Goal: Task Accomplishment & Management: Manage account settings

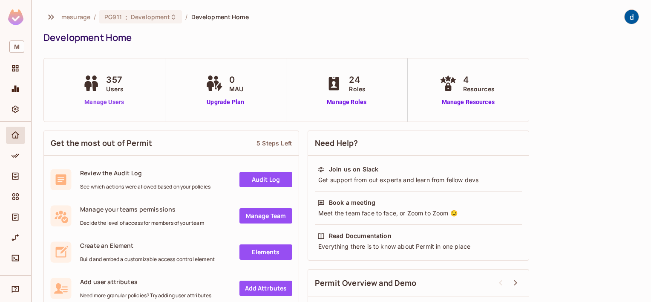
click at [114, 101] on link "Manage Users" at bounding box center [103, 102] width 47 height 9
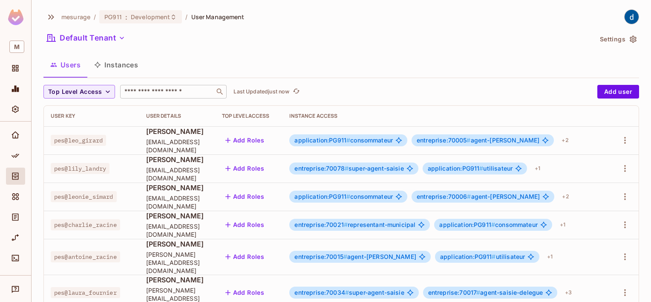
click at [169, 94] on input "text" at bounding box center [167, 91] width 89 height 9
type input "****"
